Goal: Task Accomplishment & Management: Use online tool/utility

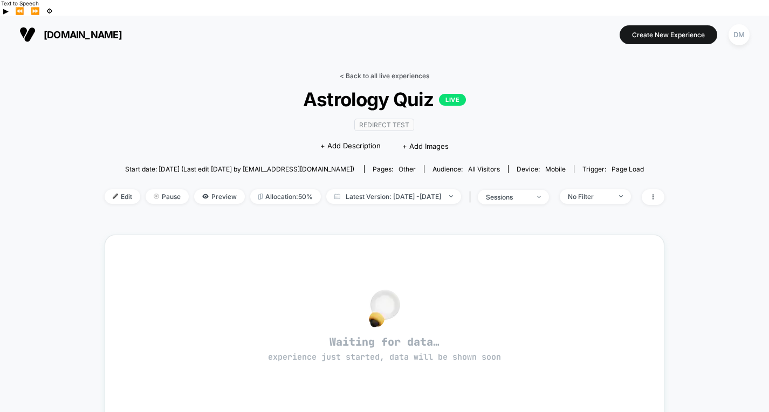
click at [383, 72] on link "< Back to all live experiences" at bounding box center [384, 76] width 89 height 8
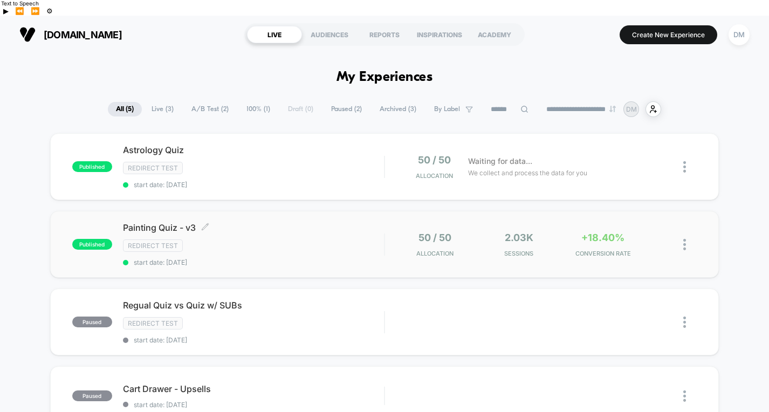
click at [301, 238] on div "Painting Quiz - v3 Click to edit experience details Click to edit experience de…" at bounding box center [253, 244] width 261 height 44
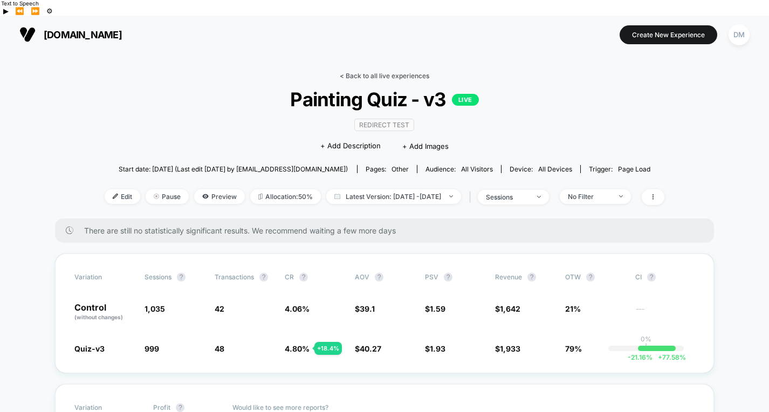
click at [388, 72] on link "< Back to all live experiences" at bounding box center [384, 76] width 89 height 8
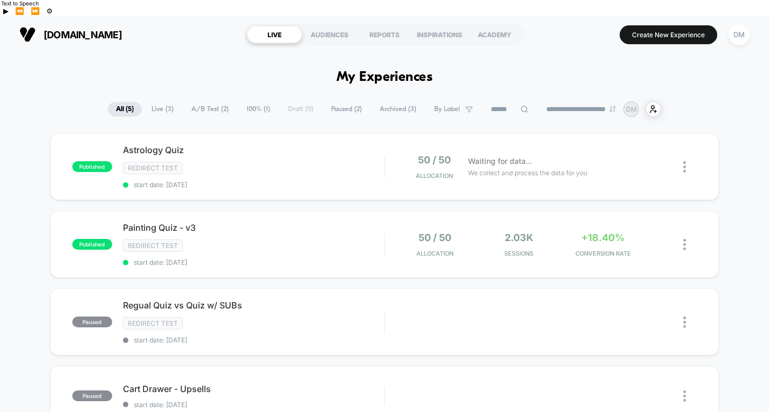
click at [272, 222] on span "Painting Quiz - v3 Click to edit experience details" at bounding box center [253, 227] width 261 height 11
